Goal: Find specific page/section: Find specific page/section

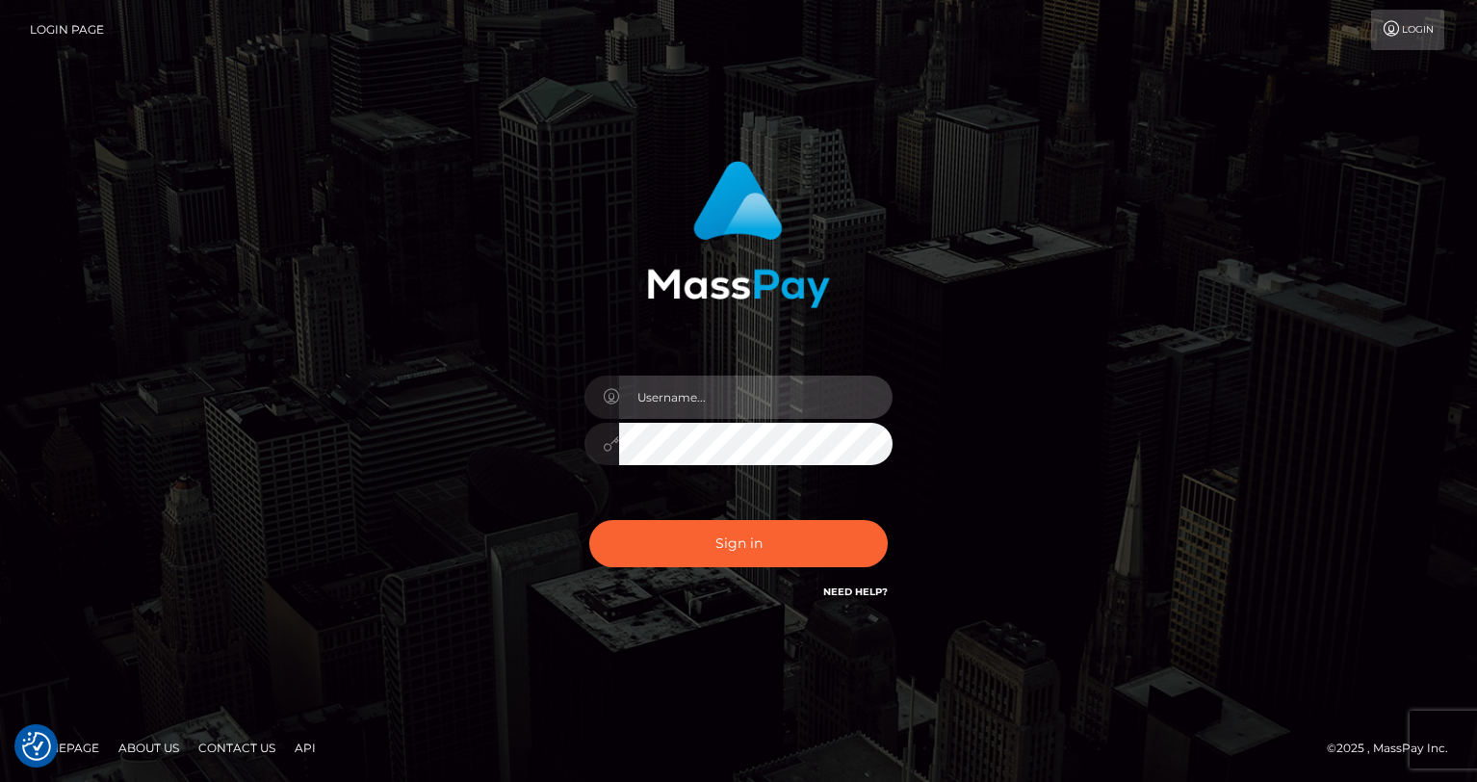
click at [709, 410] on input "text" at bounding box center [755, 396] width 273 height 43
type input "oli.fanvue"
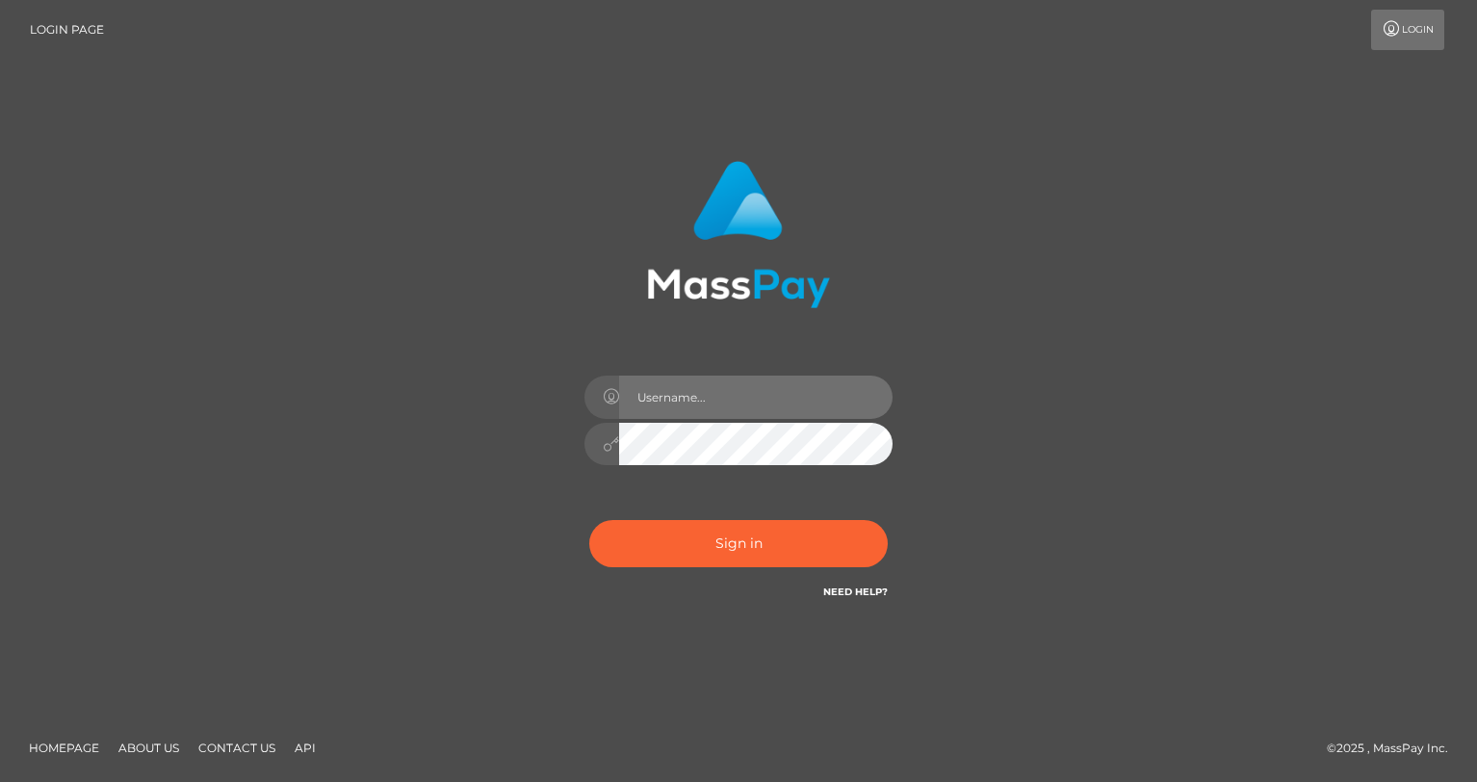
click at [738, 392] on input "text" at bounding box center [755, 396] width 273 height 43
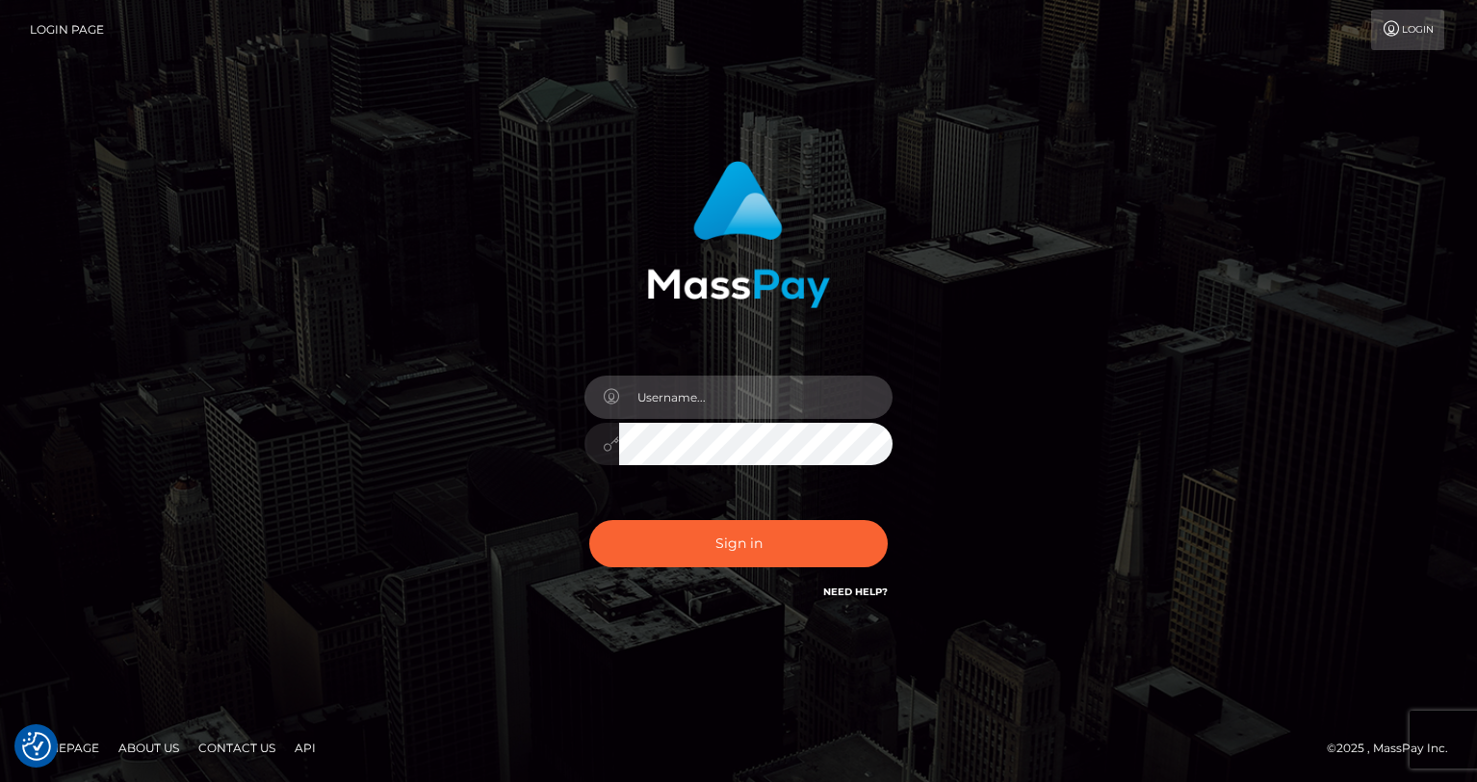
type input "oli.fanvue"
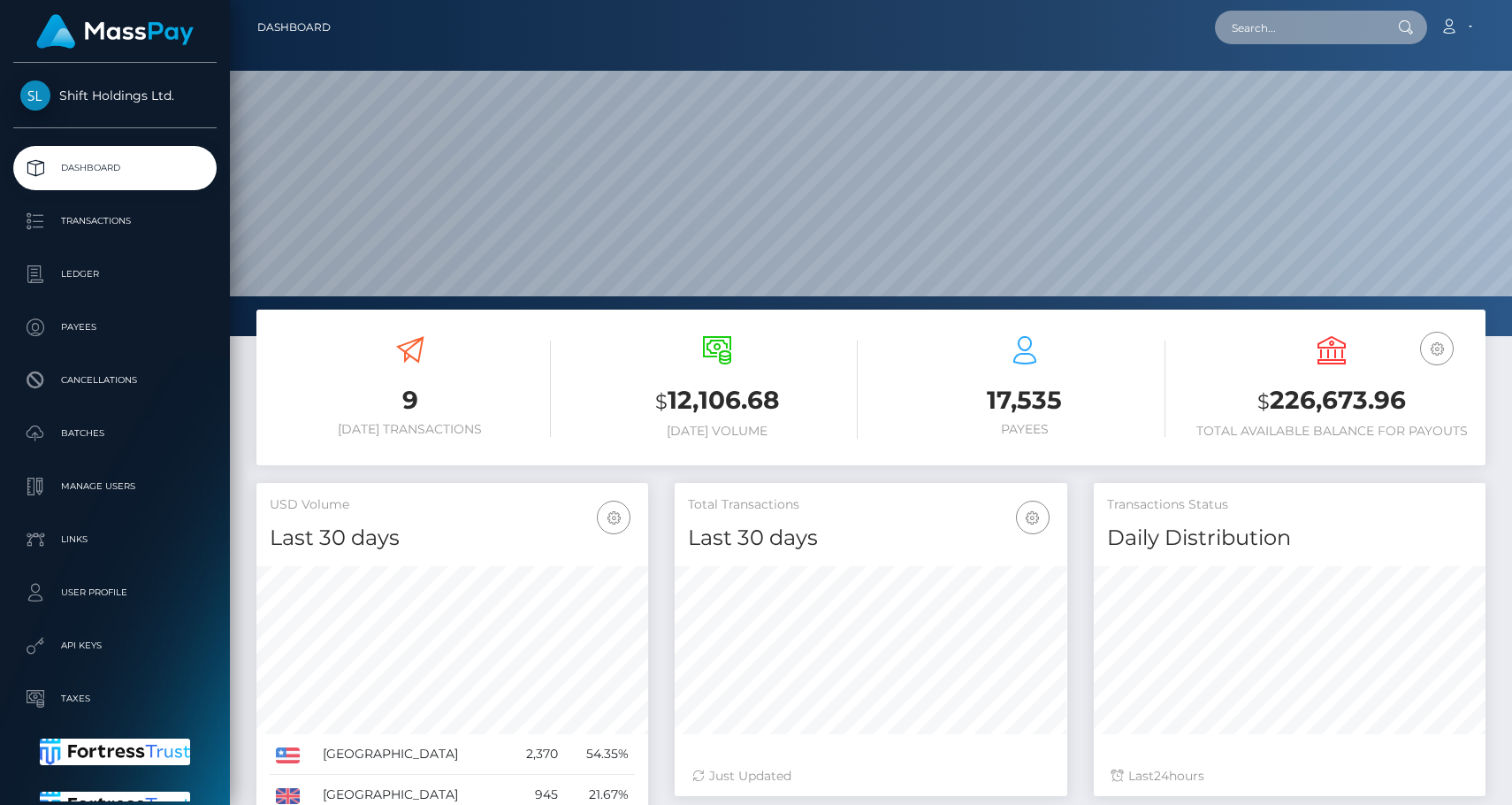
click at [1280, 25] on input "text" at bounding box center [1298, 28] width 166 height 34
paste input "[EMAIL_ADDRESS][DOMAIN_NAME]"
type input "[EMAIL_ADDRESS][DOMAIN_NAME]"
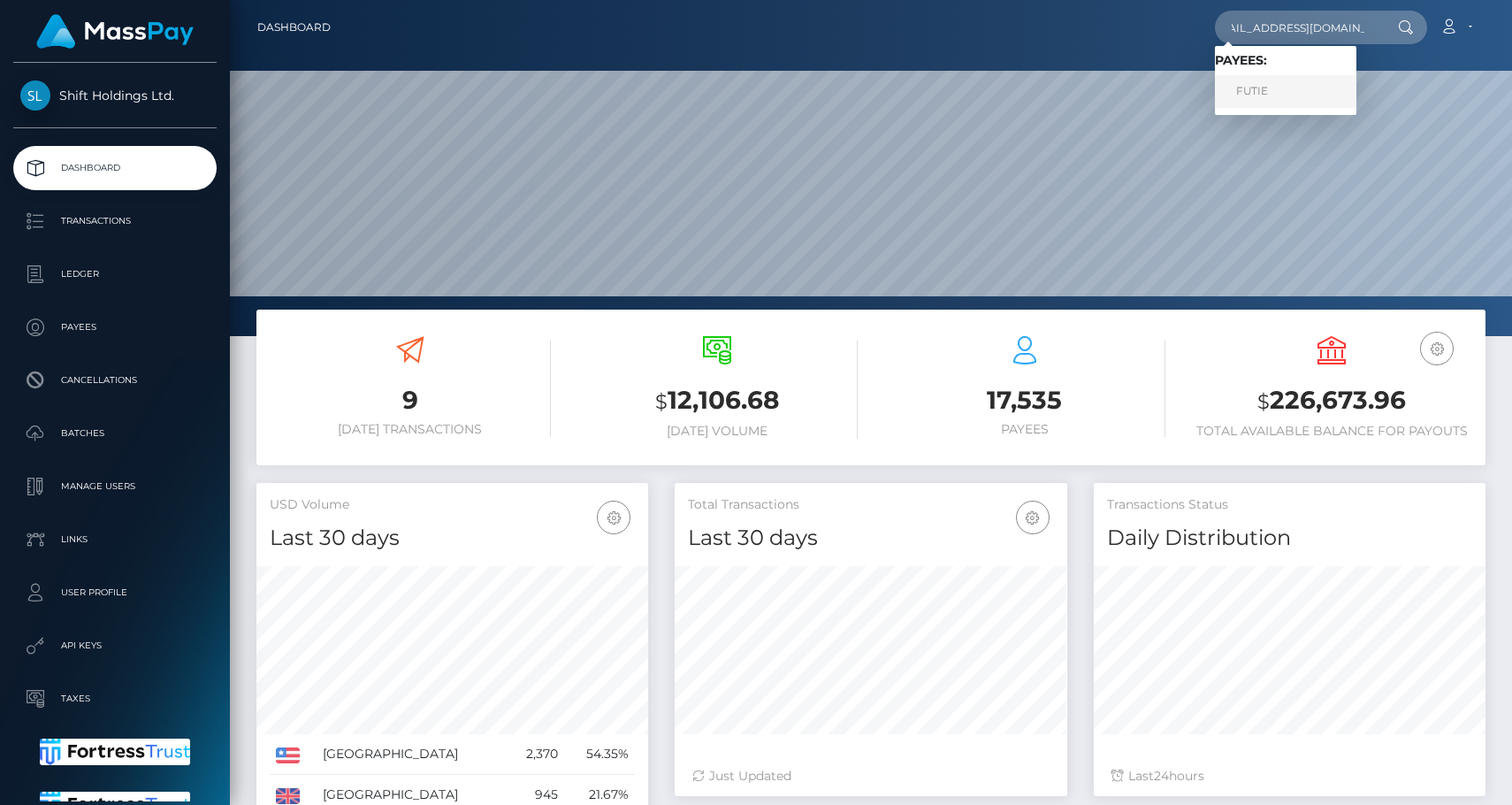
click at [1282, 92] on link "FUTIE" at bounding box center [1286, 92] width 141 height 33
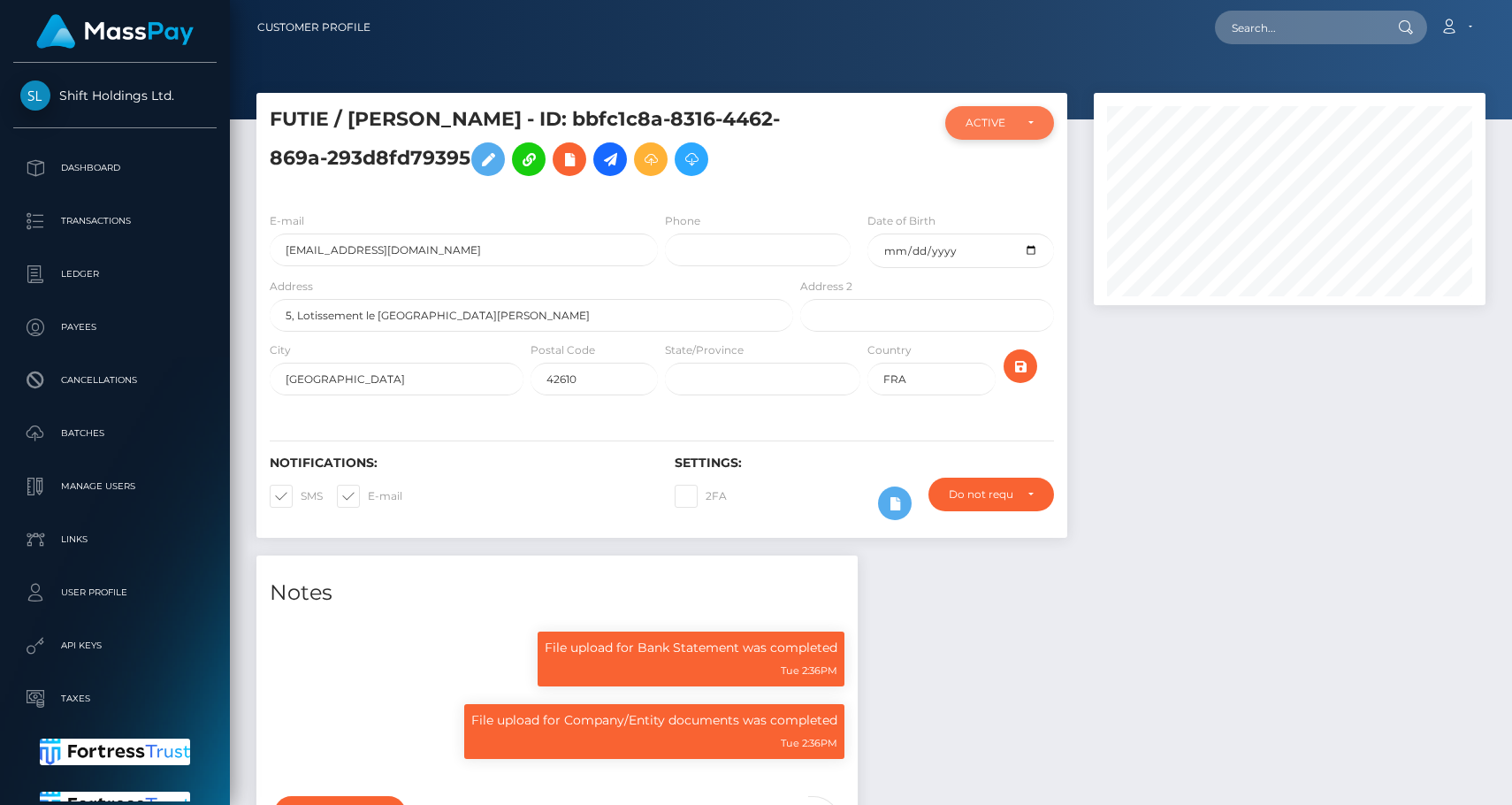
click at [1031, 124] on div "ACTIVE" at bounding box center [999, 122] width 68 height 14
click at [1069, 201] on div "FUTIE / AZIZ HAMACHE - ID: bbfc1c8a-8316-4462-869a-293d8fd79395 CLOSED" at bounding box center [662, 323] width 838 height 462
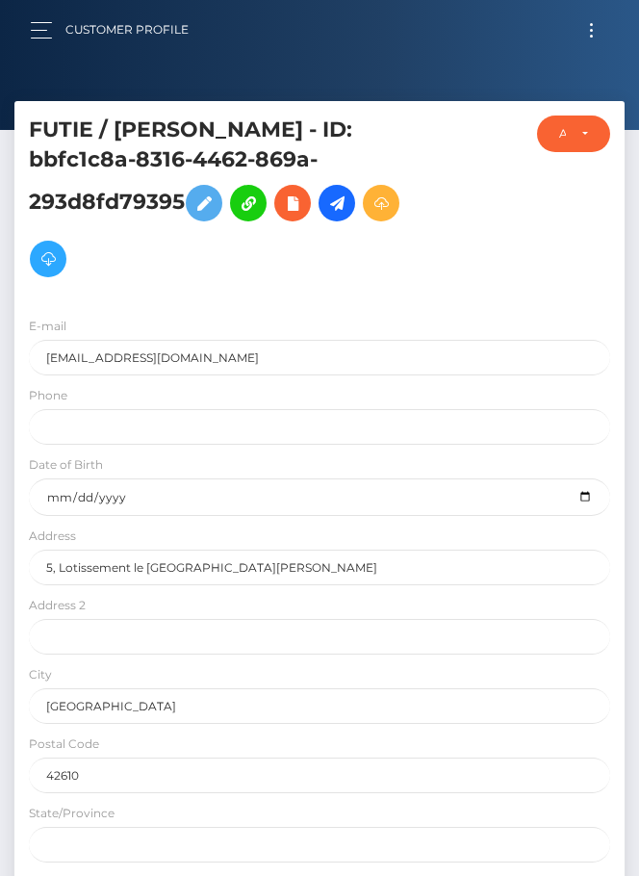
scroll to position [231, 610]
